Goal: Check status: Check status

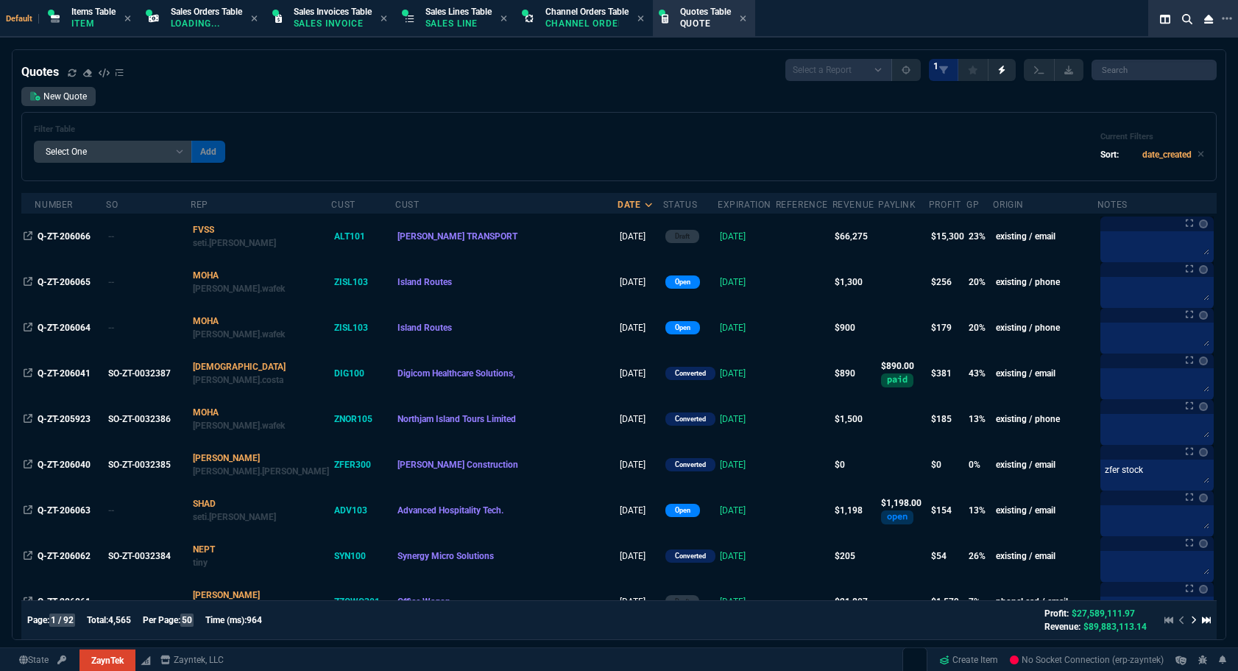
select select "12: [PERSON_NAME]"
select select
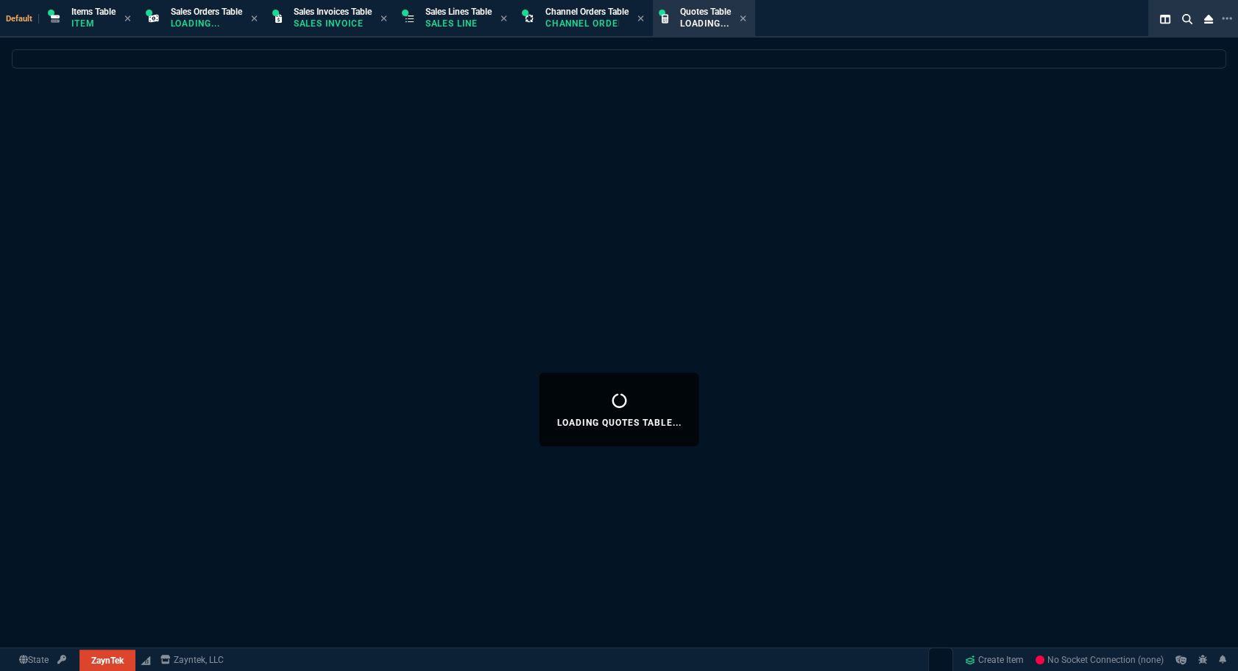
select select "12: [PERSON_NAME]"
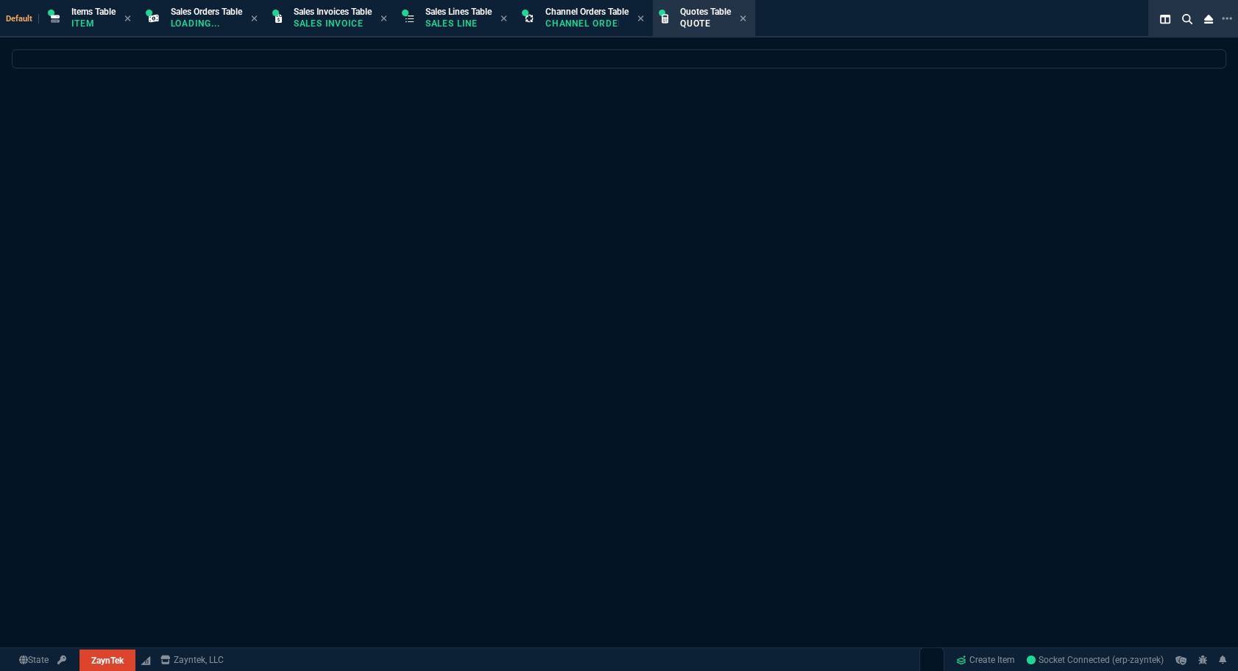
select select
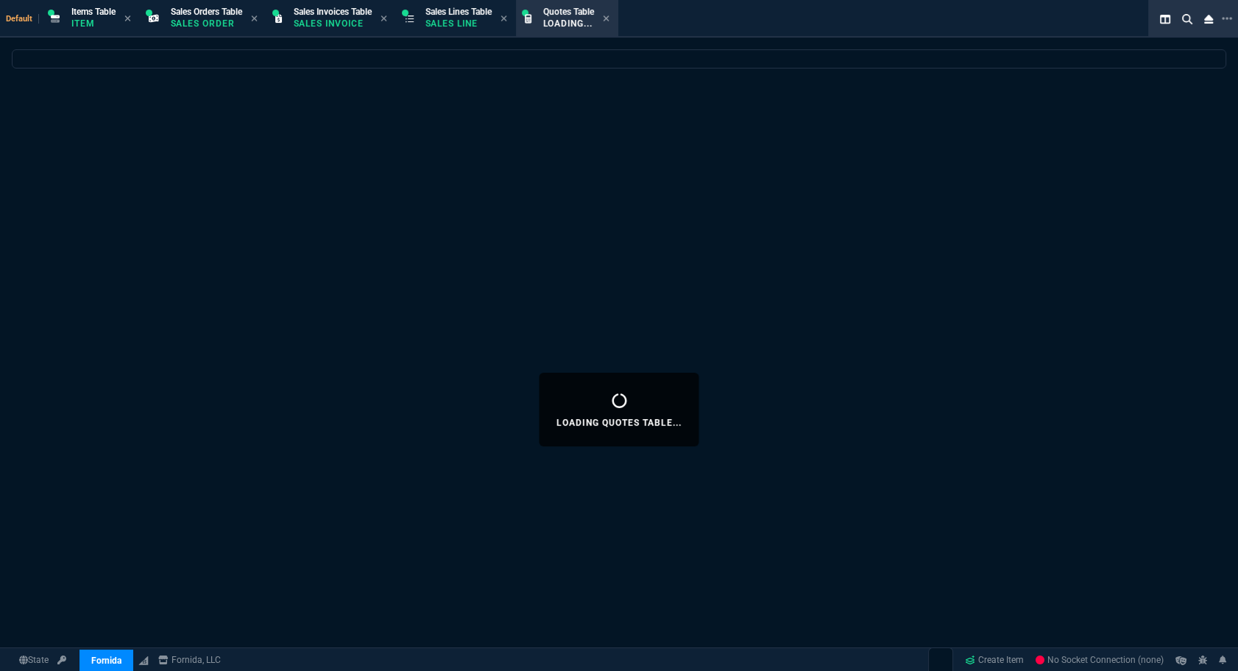
select select "12: [PERSON_NAME]"
select select
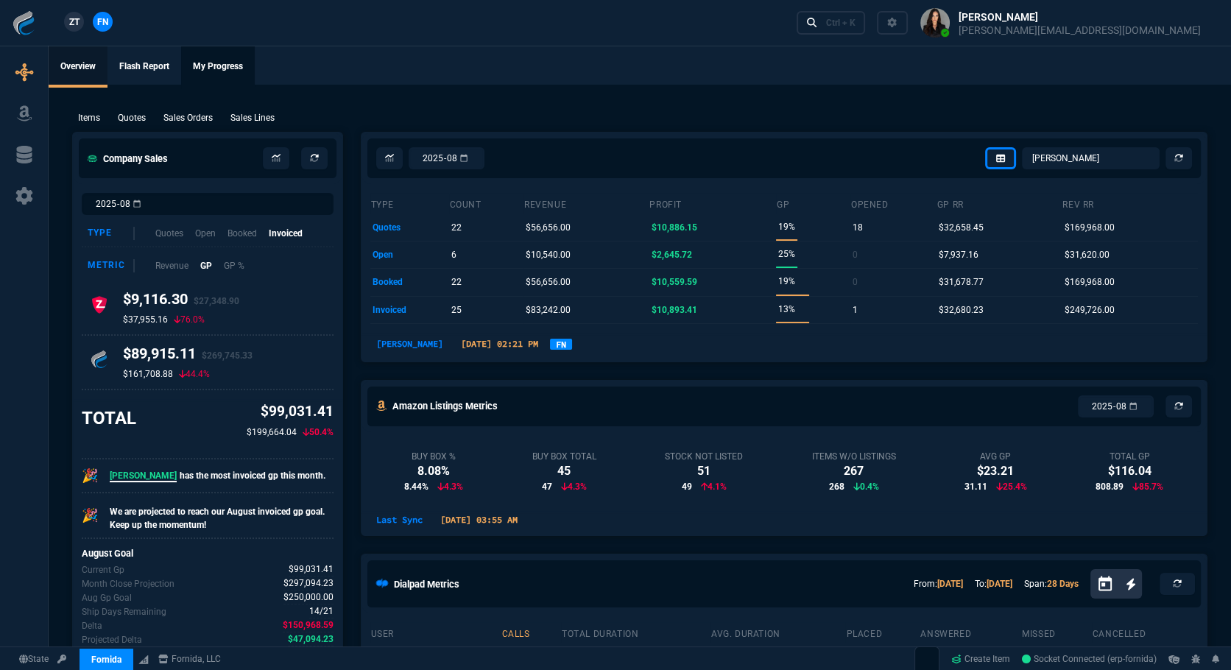
click at [212, 66] on link "My Progress" at bounding box center [218, 66] width 74 height 41
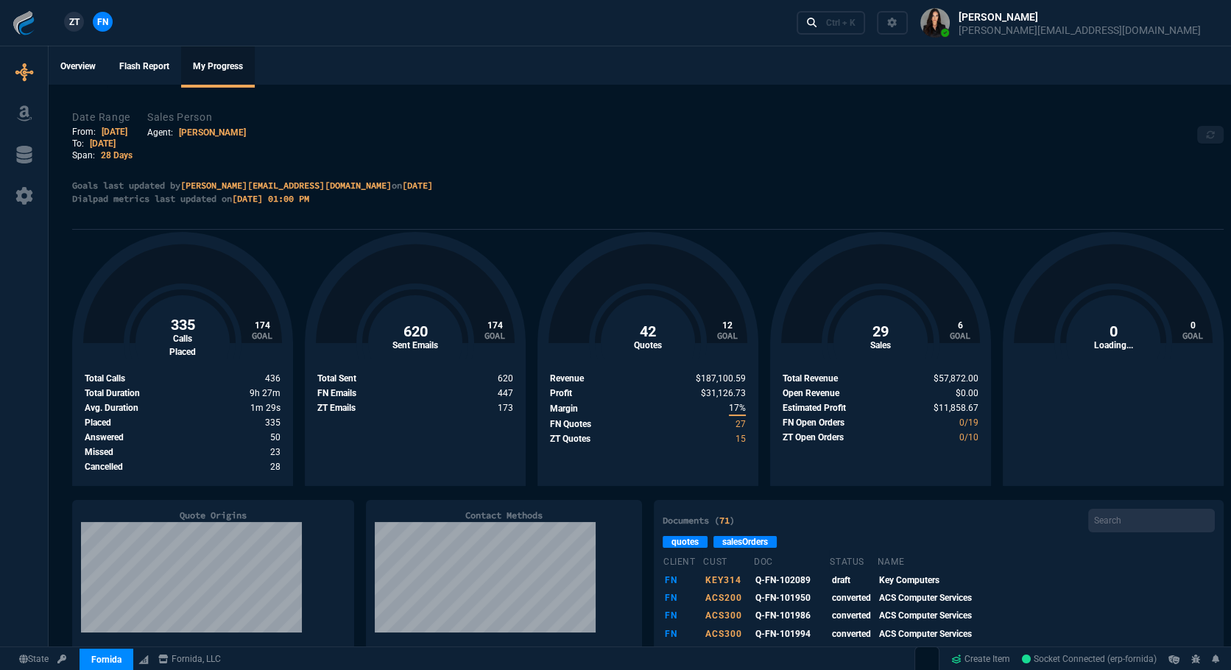
click at [204, 133] on link "[PERSON_NAME]" at bounding box center [212, 132] width 67 height 10
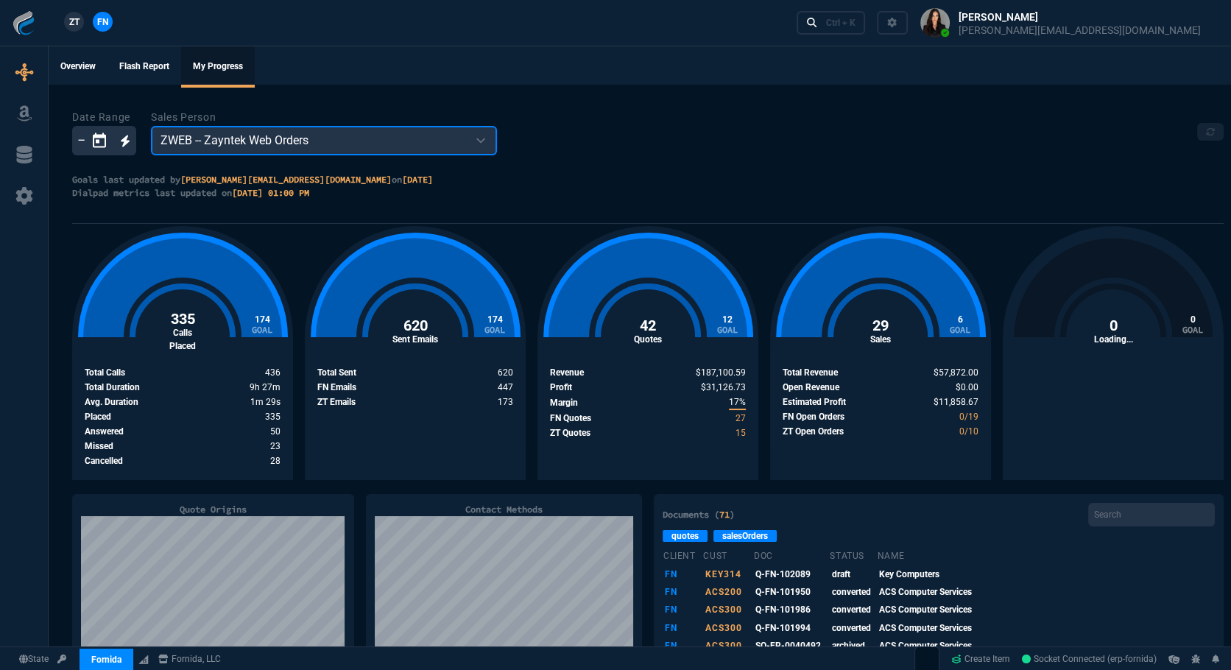
click at [261, 142] on select "ZWEB -- Zayntek Web Orders WEB0 -- Web Sales - Joma Tech VIMI -- Victor Miller …" at bounding box center [324, 140] width 346 height 29
select select "SHAD"
click at [151, 126] on select "ZWEB -- Zayntek Web Orders WEB0 -- Web Sales - Joma Tech VIMI -- Victor Miller …" at bounding box center [324, 140] width 346 height 29
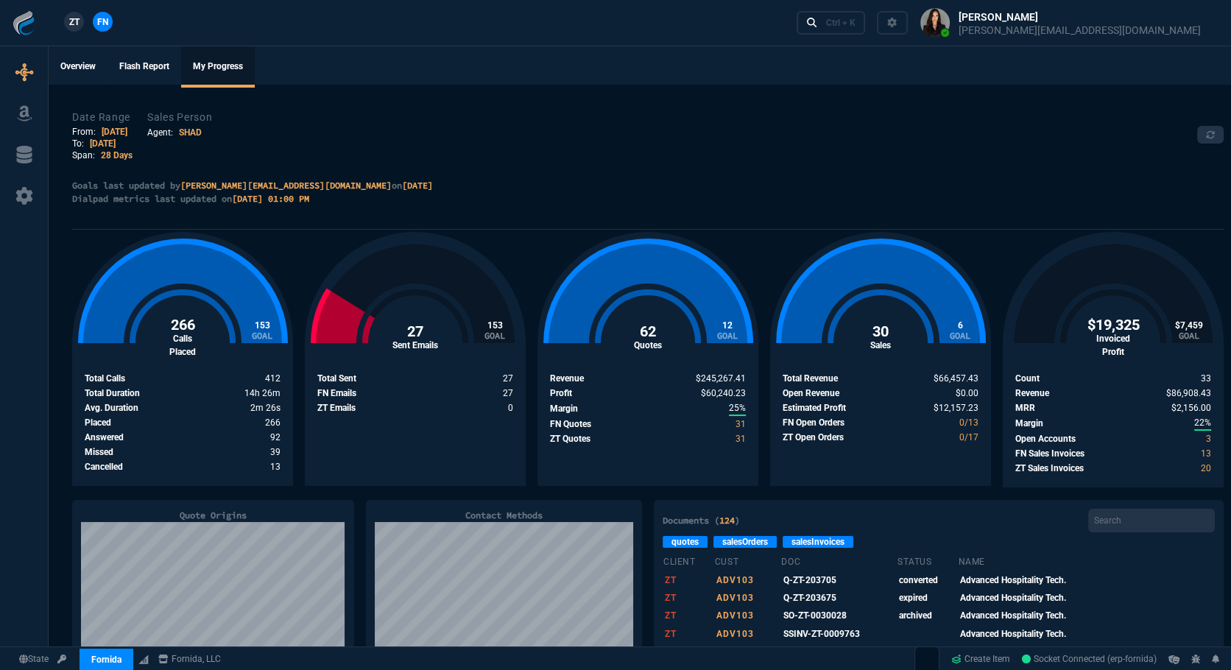
click at [107, 127] on link "[DATE]" at bounding box center [115, 132] width 26 height 10
select select "SHAD"
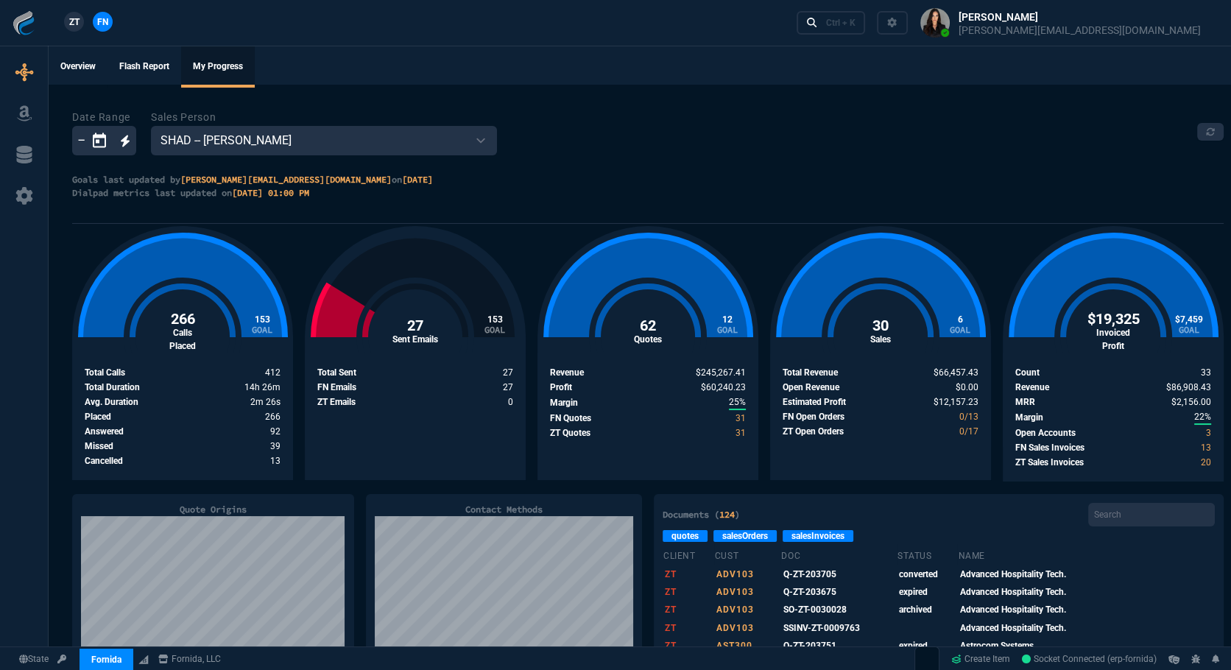
click at [97, 139] on icon "Open calendar" at bounding box center [99, 140] width 13 height 15
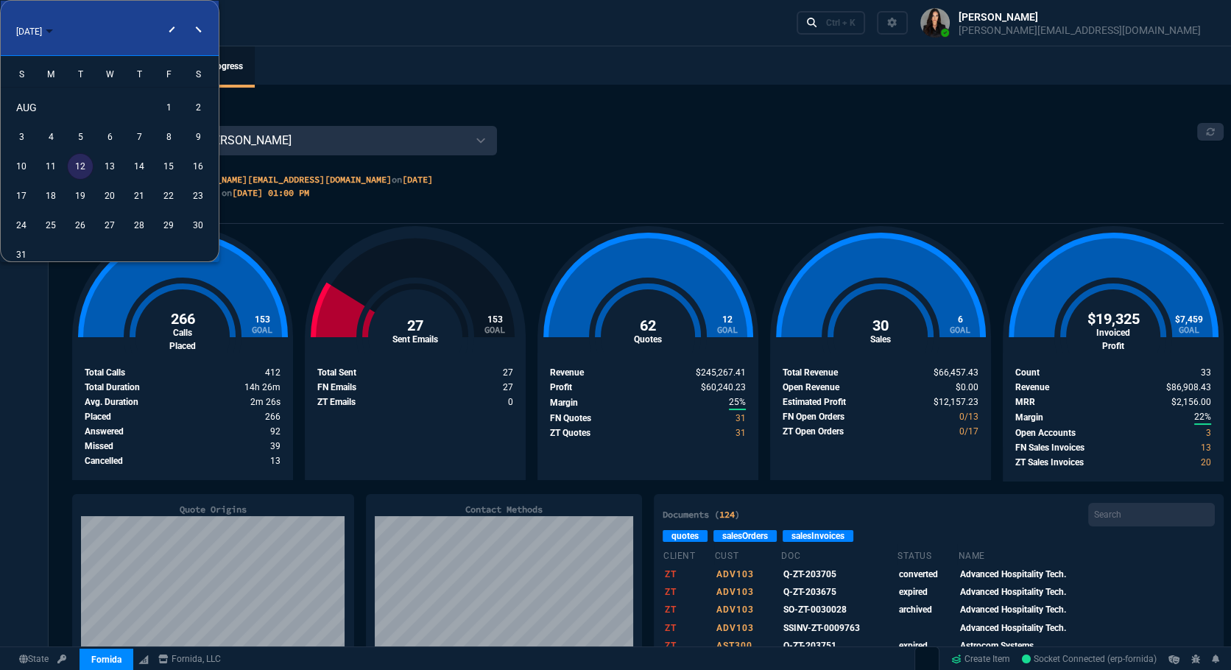
click at [49, 169] on div "11" at bounding box center [51, 166] width 27 height 27
click at [175, 165] on div "15" at bounding box center [168, 166] width 27 height 27
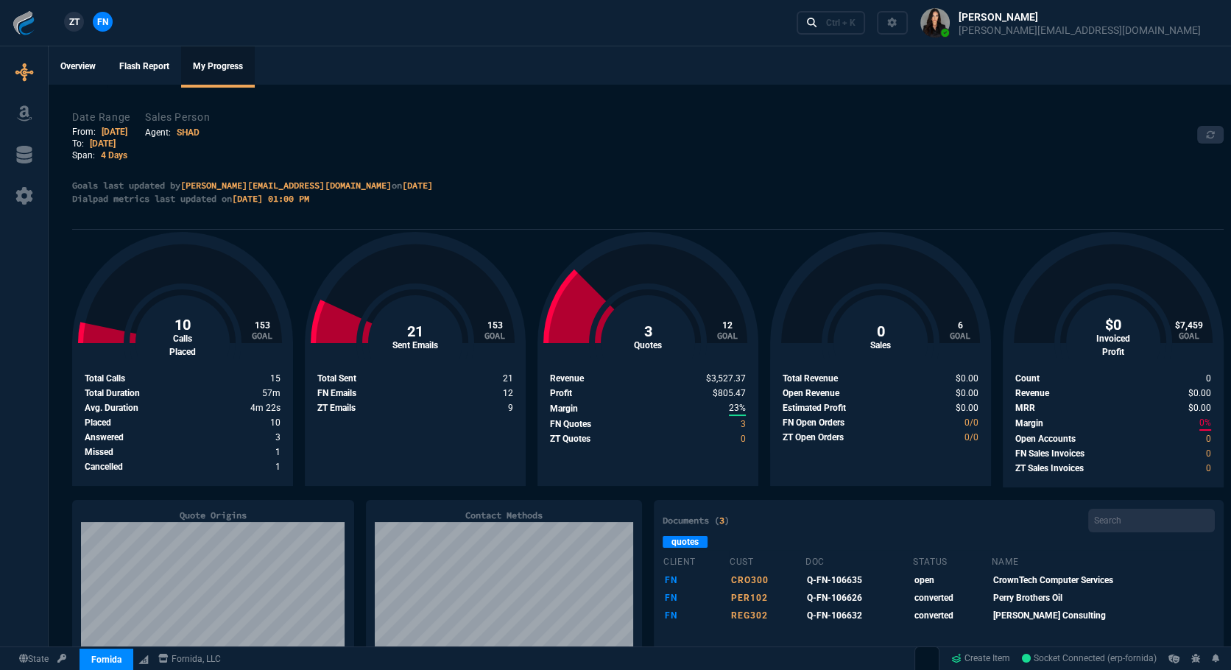
click at [124, 130] on link "[DATE]" at bounding box center [115, 132] width 26 height 10
select select "SHAD"
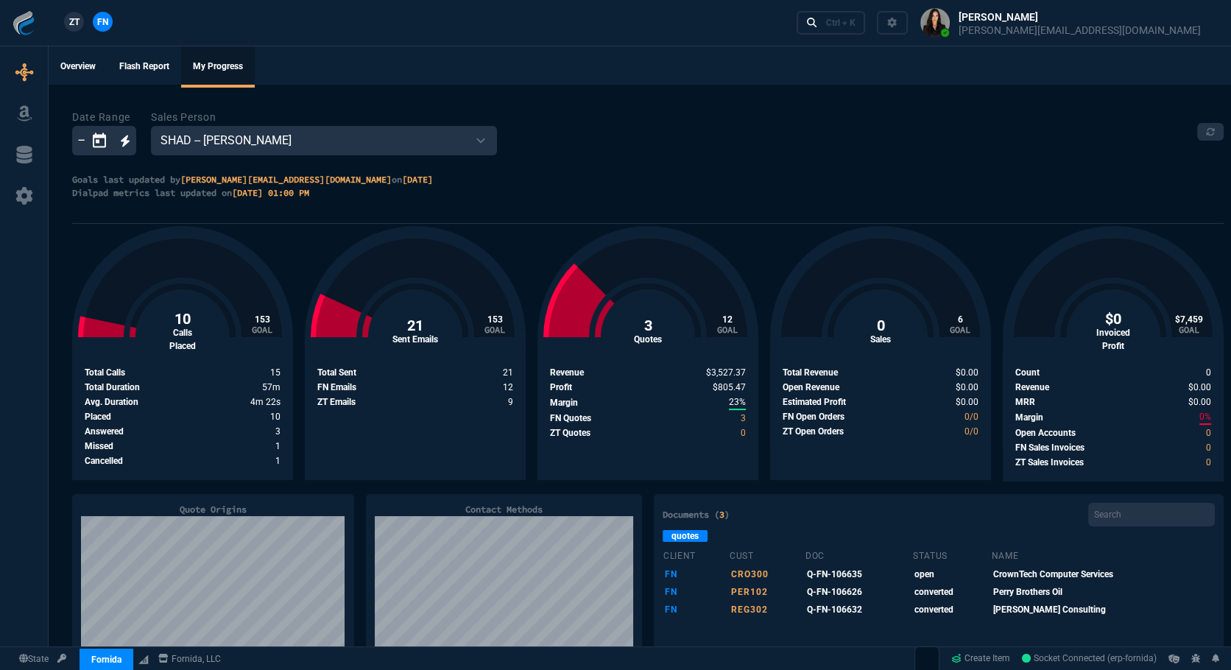
click at [102, 140] on icon "Open calendar" at bounding box center [100, 141] width 18 height 18
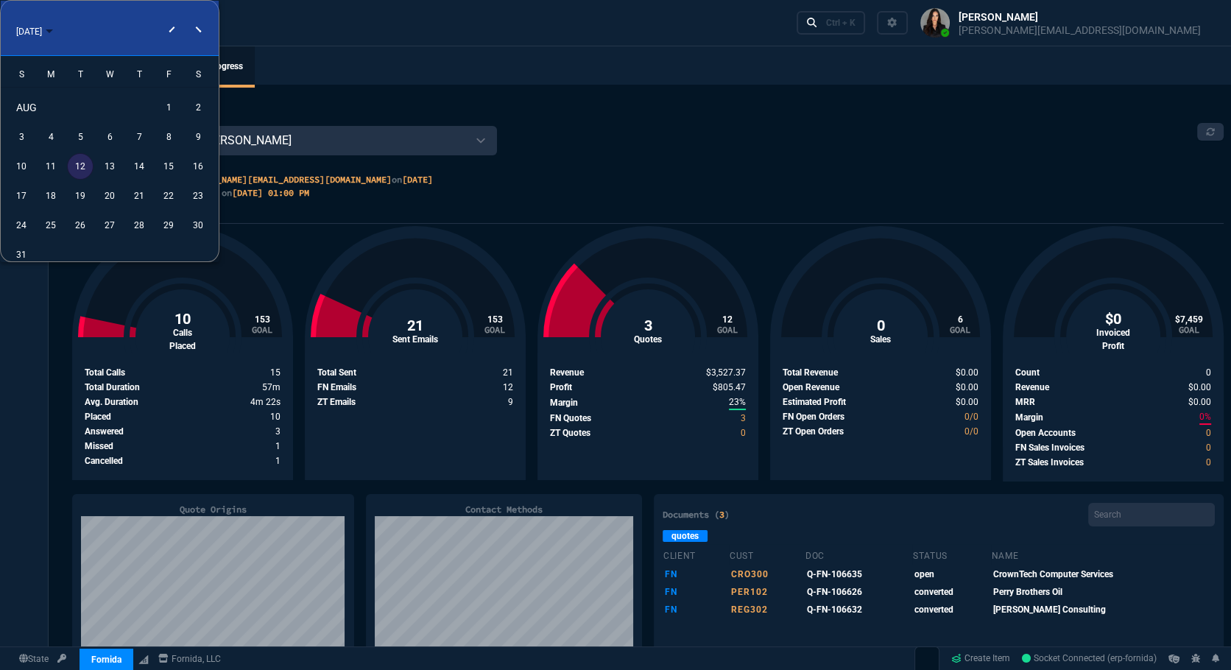
click at [54, 137] on div "4" at bounding box center [51, 137] width 27 height 27
click at [169, 131] on div "8" at bounding box center [168, 137] width 27 height 27
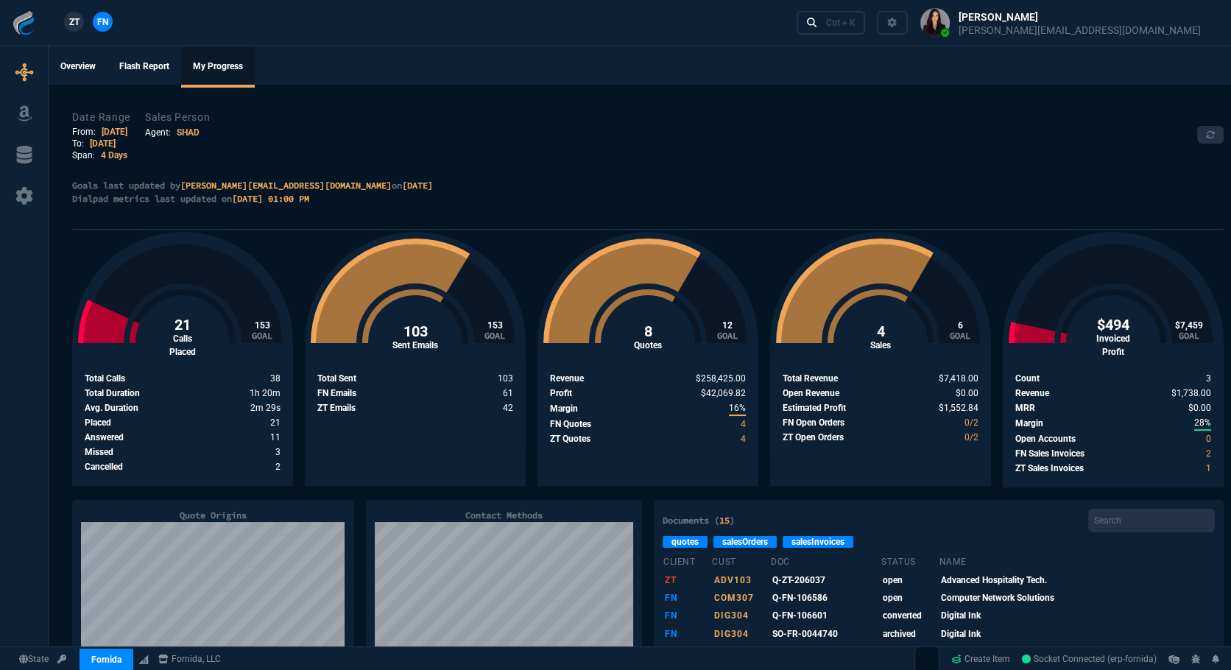
click at [69, 27] on span "ZT" at bounding box center [74, 21] width 10 height 13
select select
click at [280, 375] on span "103" at bounding box center [275, 378] width 10 height 10
click at [104, 129] on link "8/4/25" at bounding box center [115, 132] width 26 height 10
select select "SHAD"
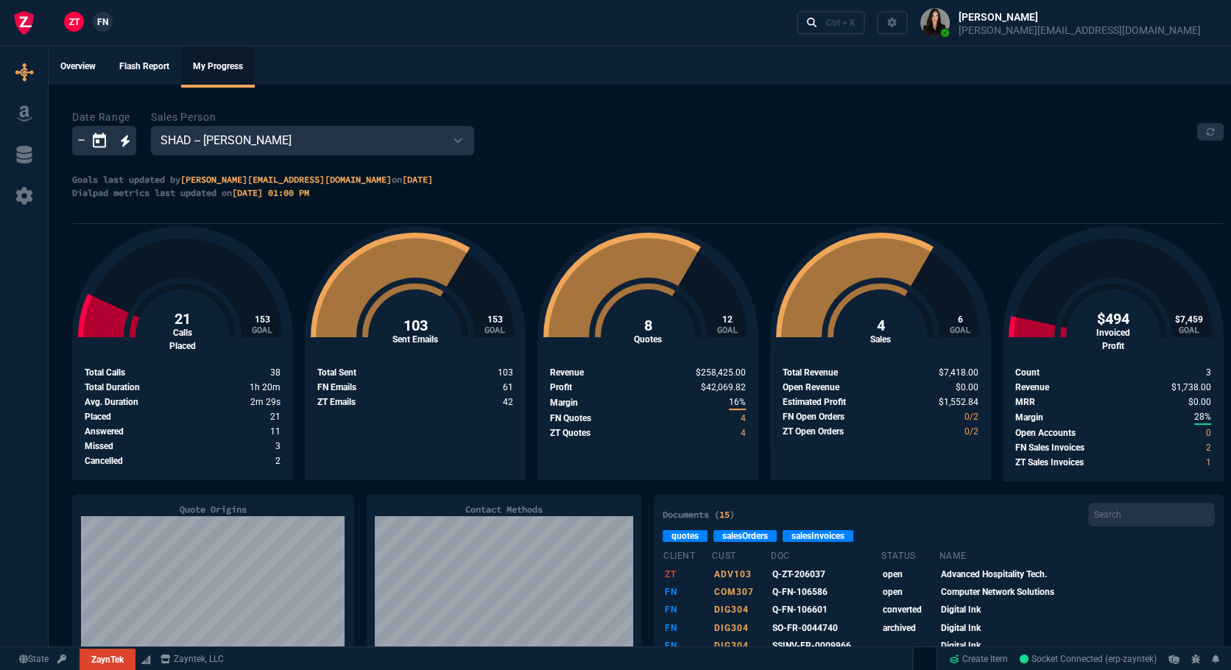
click at [93, 147] on icon "Open calendar" at bounding box center [100, 141] width 18 height 18
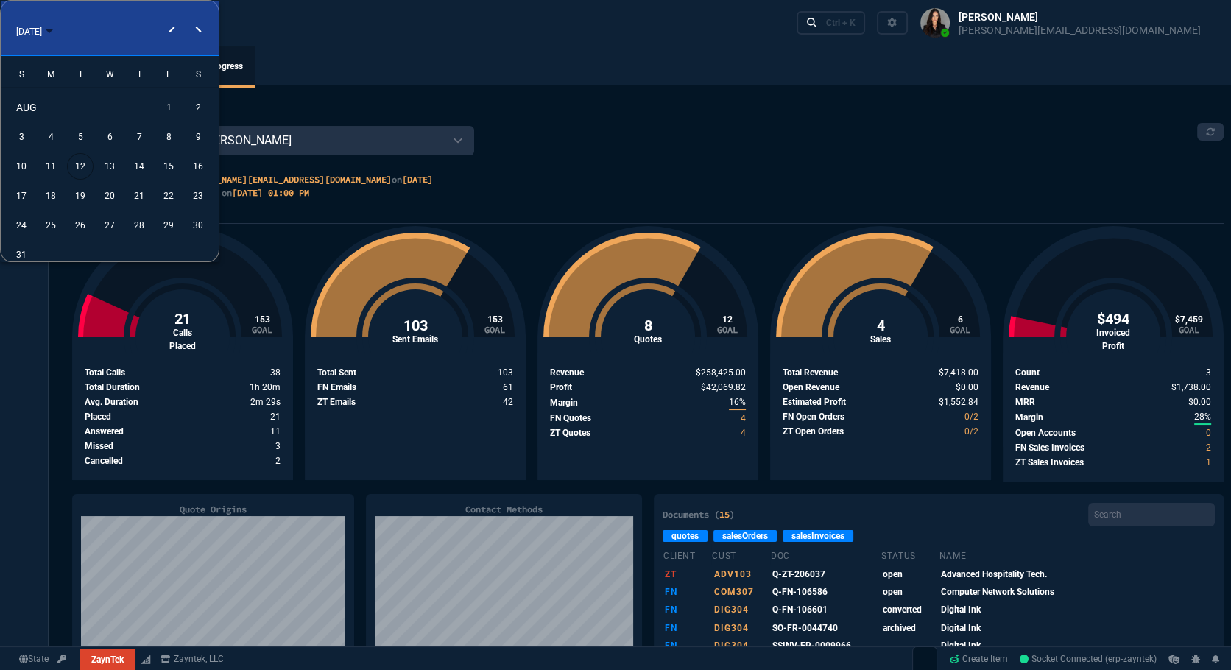
click at [46, 163] on div "11" at bounding box center [51, 166] width 27 height 27
click at [166, 163] on div "15" at bounding box center [168, 166] width 27 height 27
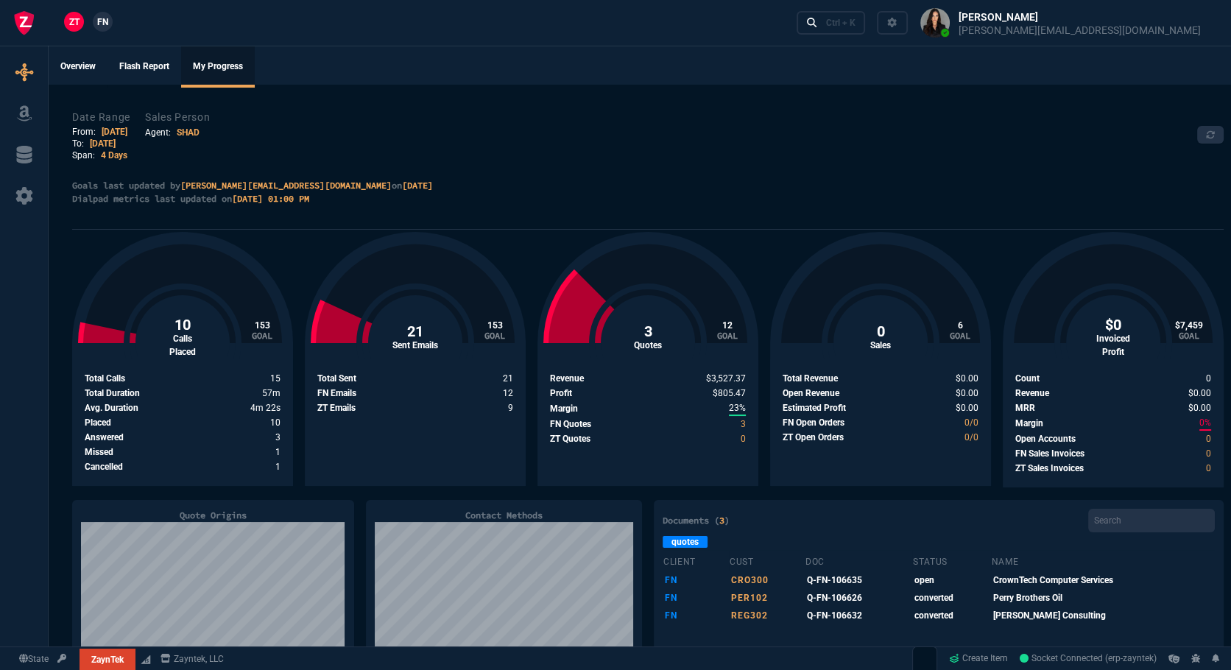
click at [196, 133] on link "SHAD" at bounding box center [188, 132] width 23 height 10
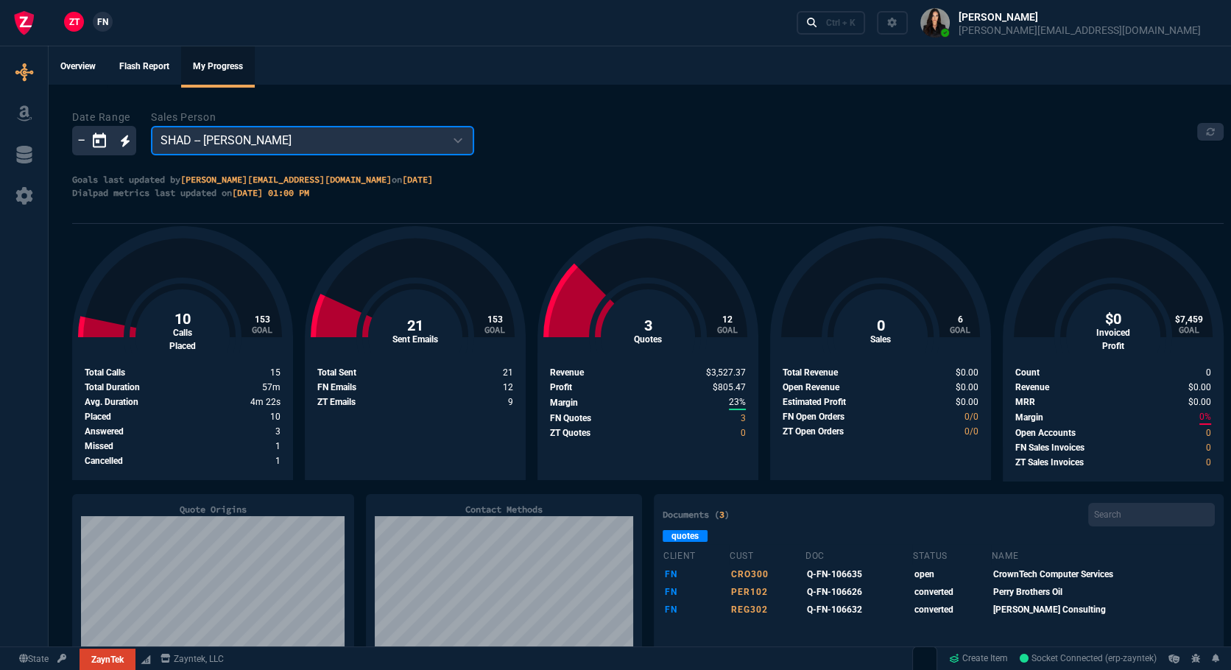
click at [202, 145] on select "ZWEB -- Zayntek Web Orders WEB0 -- Web Sales - Joma Tech VRMF -- Vanessa Ricket…" at bounding box center [312, 140] width 323 height 29
select select "[PERSON_NAME]"
click at [151, 126] on select "ZWEB -- Zayntek Web Orders WEB0 -- Web Sales - Joma Tech VRMF -- Vanessa Ricket…" at bounding box center [312, 140] width 323 height 29
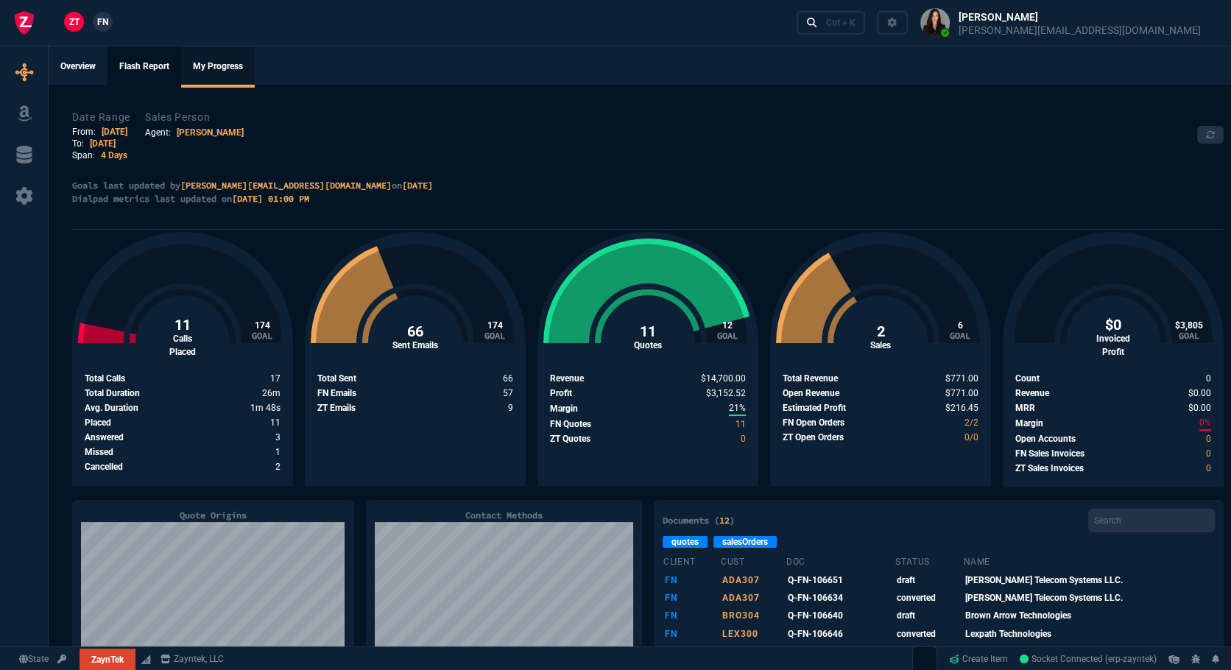
drag, startPoint x: 31, startPoint y: 73, endPoint x: 162, endPoint y: 74, distance: 131.0
click at [31, 73] on icon at bounding box center [24, 72] width 18 height 18
select select "12: [PERSON_NAME]"
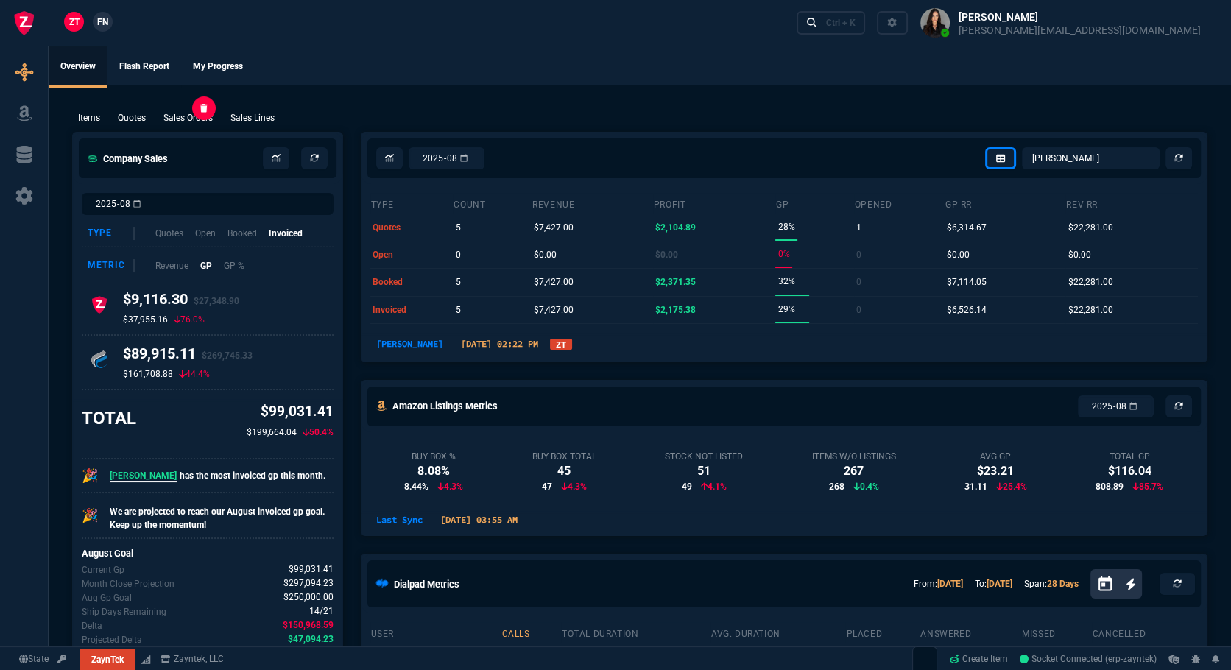
click at [170, 118] on p "Sales Orders" at bounding box center [187, 117] width 49 height 13
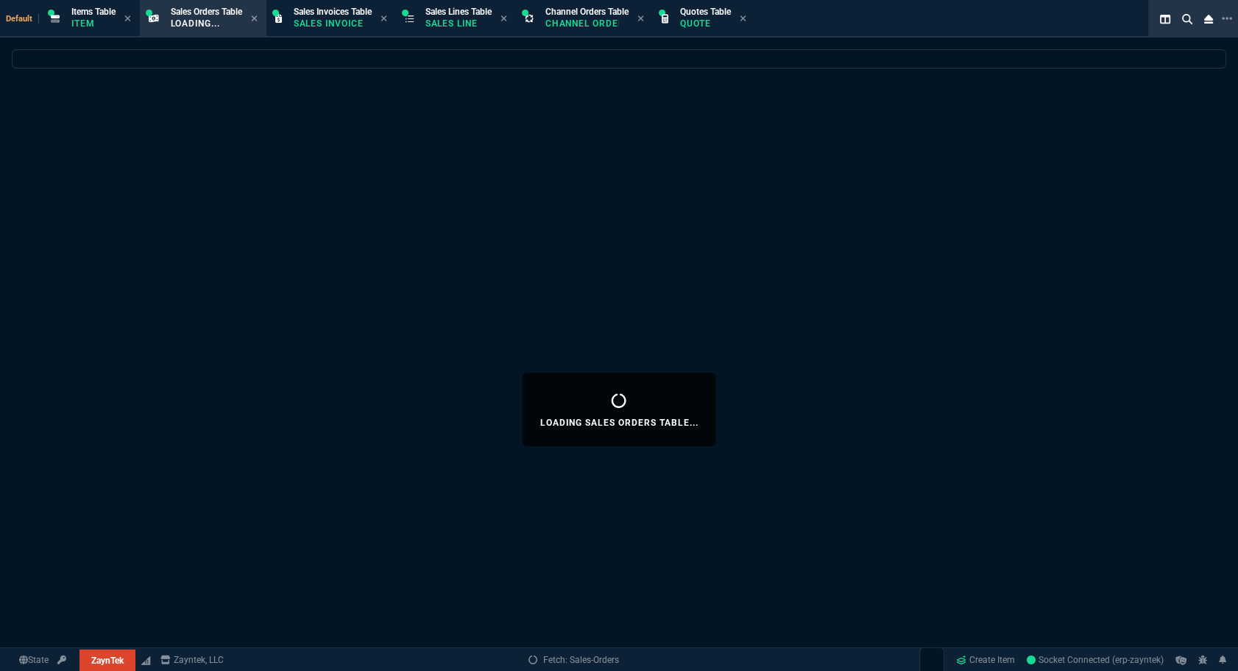
select select
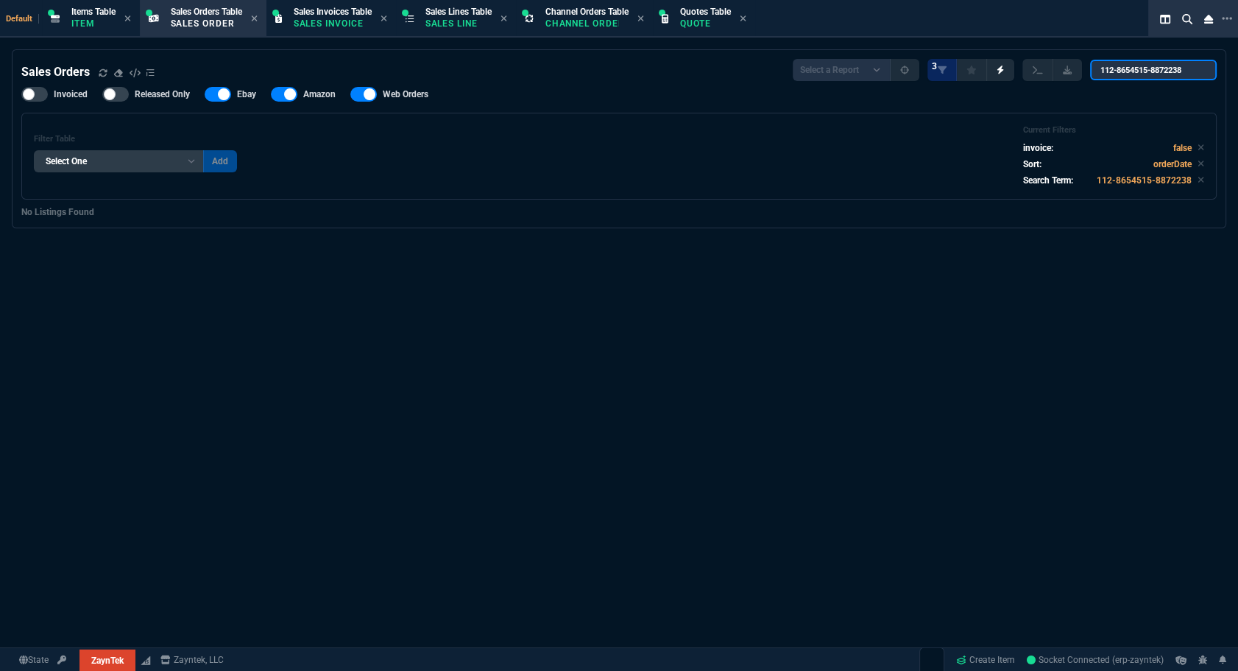
click at [1196, 77] on input "112-8654515-8872238" at bounding box center [1153, 70] width 127 height 21
click at [1196, 71] on input "112-8654515-8872238" at bounding box center [1153, 70] width 127 height 21
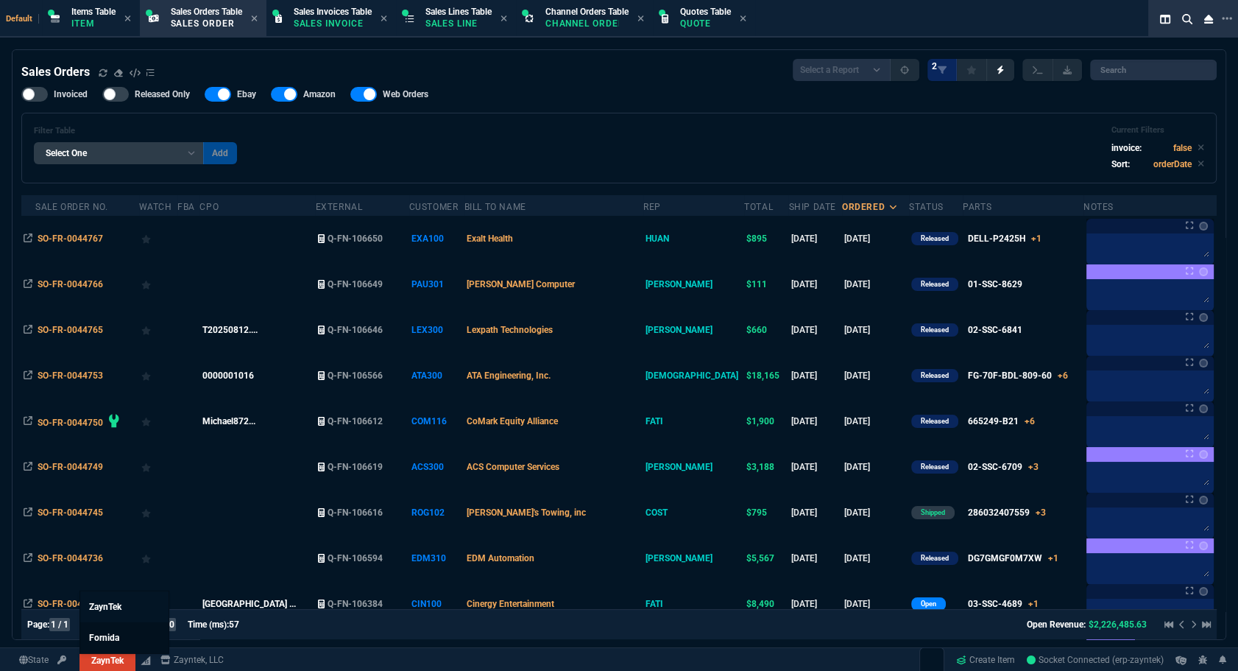
click at [119, 624] on link "Fornida" at bounding box center [124, 637] width 88 height 31
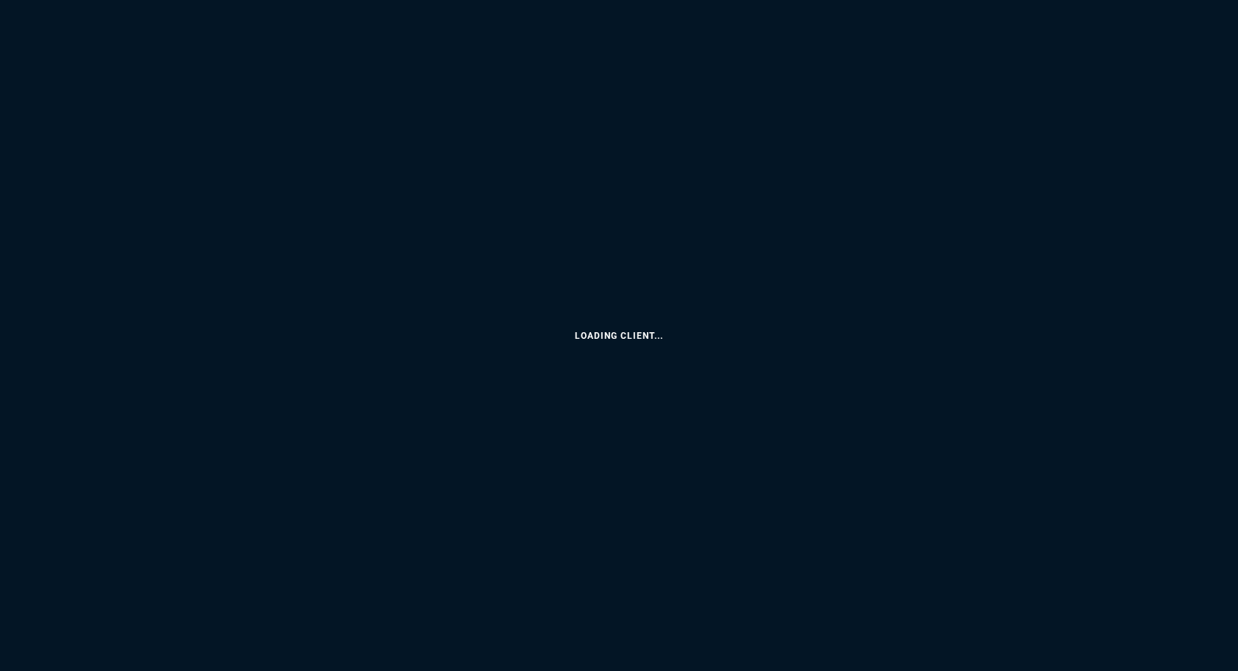
select select "12: [PERSON_NAME]"
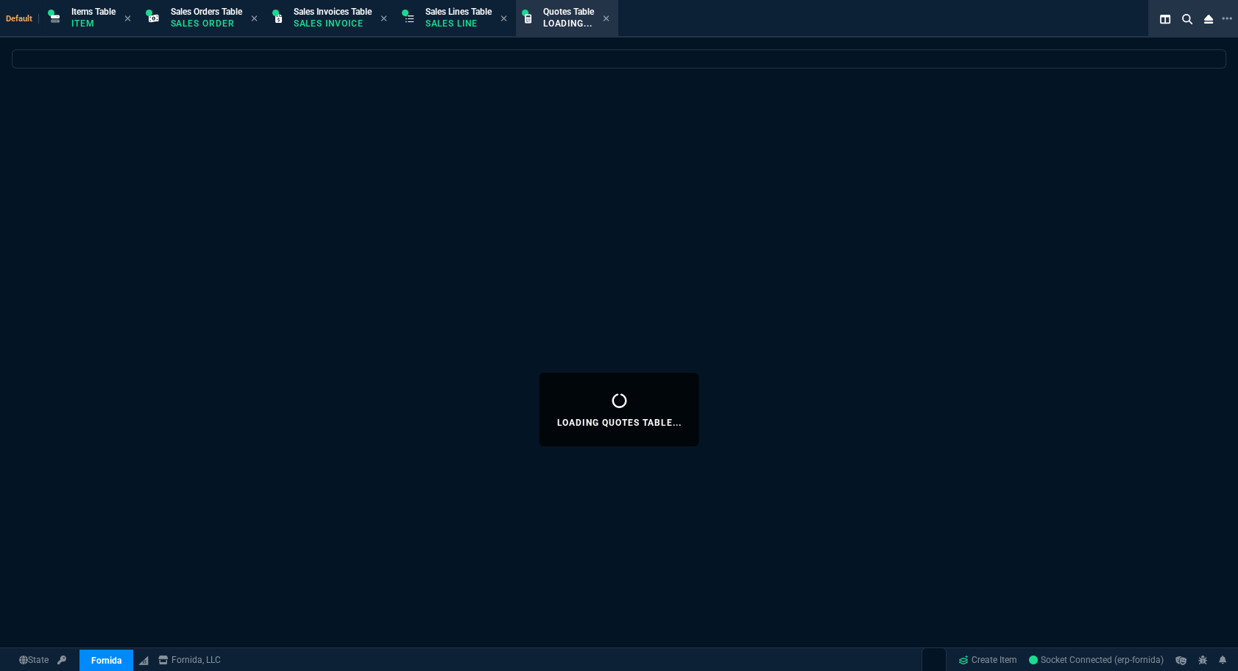
select select
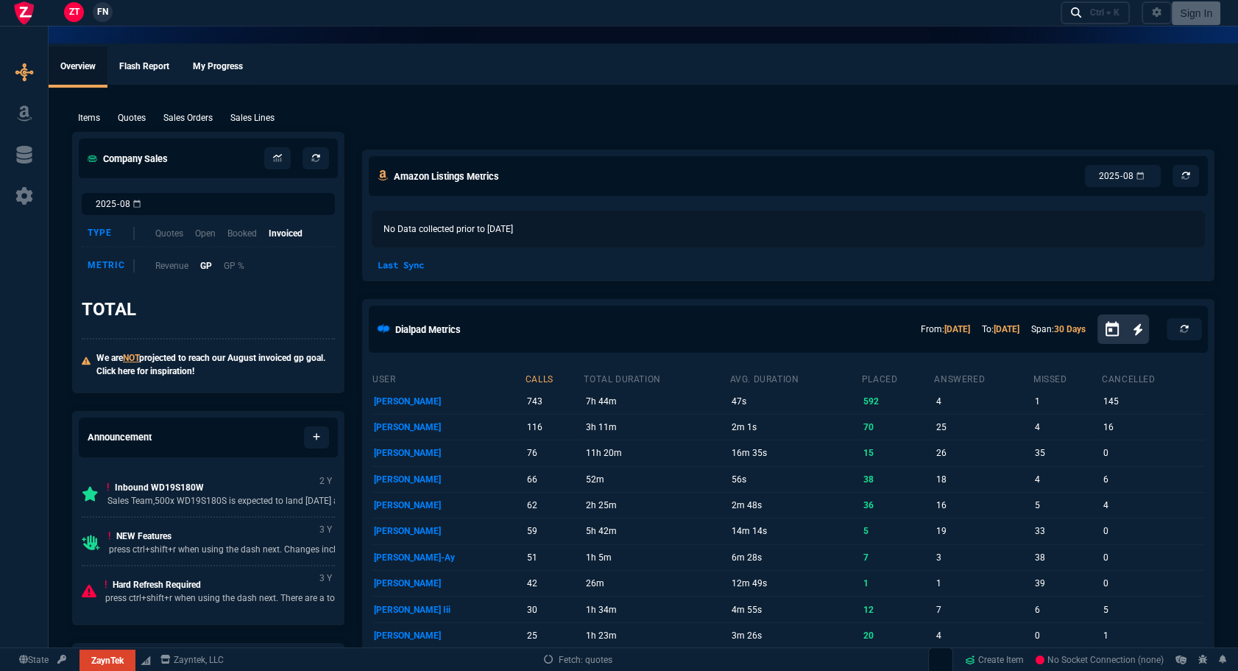
select select "12: [PERSON_NAME]"
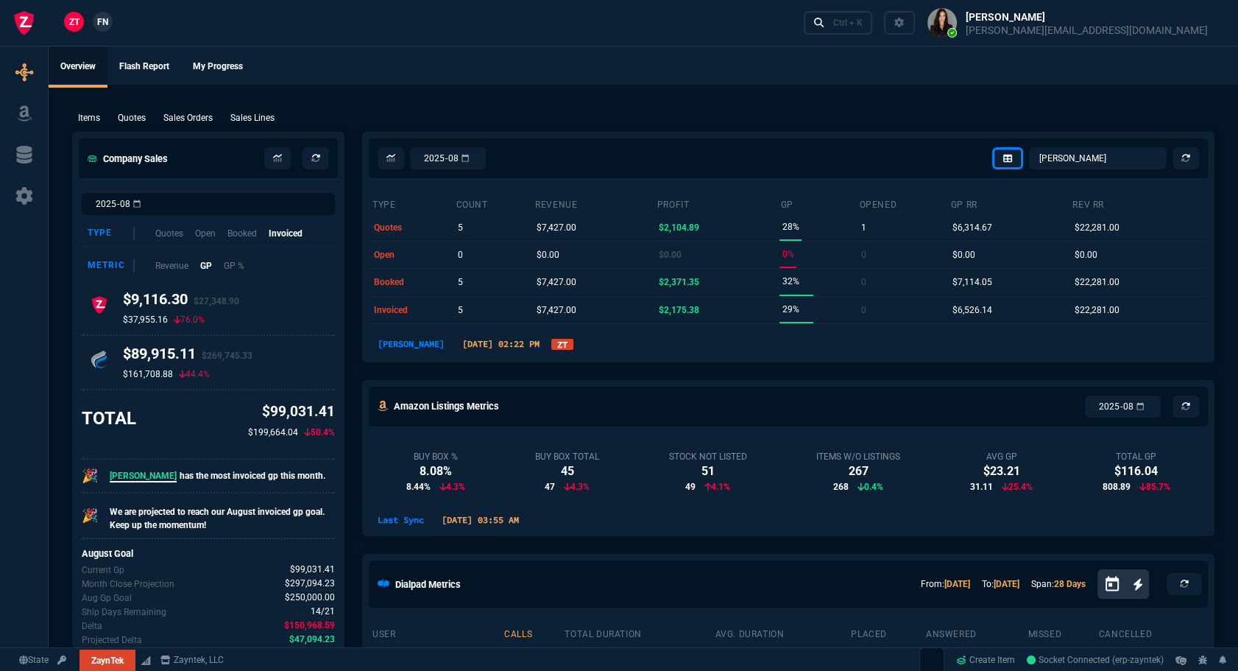
select select
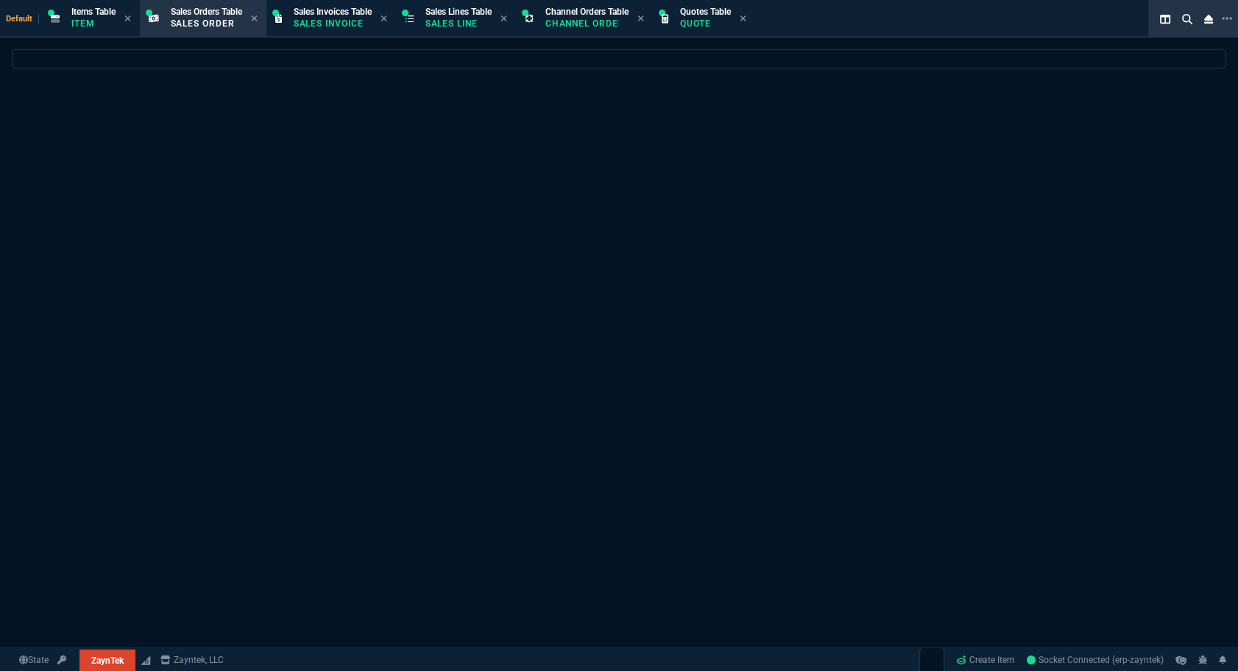
select select
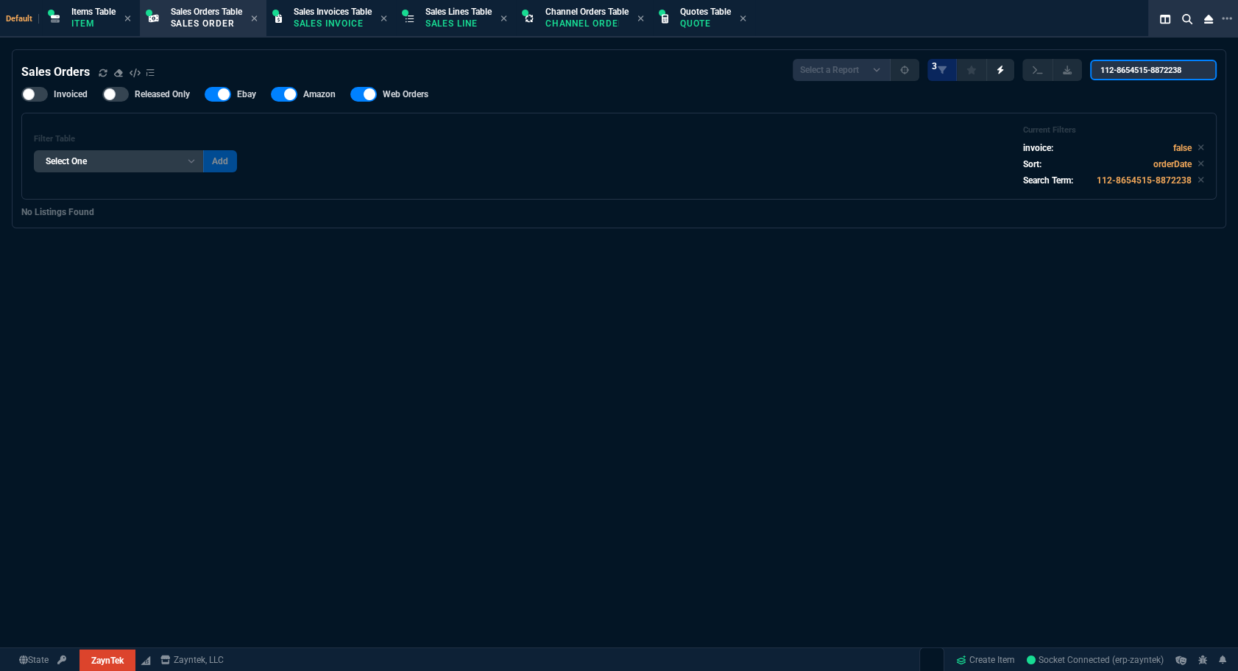
click at [1193, 74] on input "112-8654515-8872238" at bounding box center [1153, 70] width 127 height 21
click at [1198, 71] on input "112-8654515-8872238" at bounding box center [1153, 70] width 127 height 21
click at [1193, 71] on input "112-8654515-8872238" at bounding box center [1153, 70] width 127 height 21
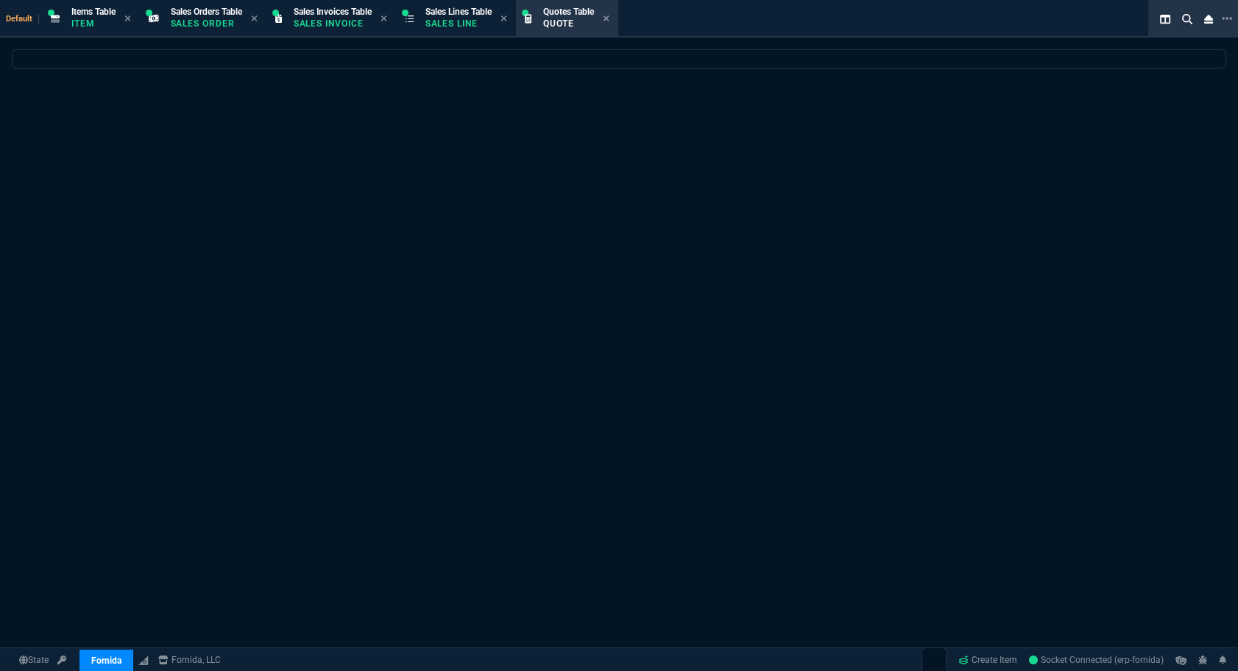
select select "12: [PERSON_NAME]"
select select
